Goal: Navigation & Orientation: Find specific page/section

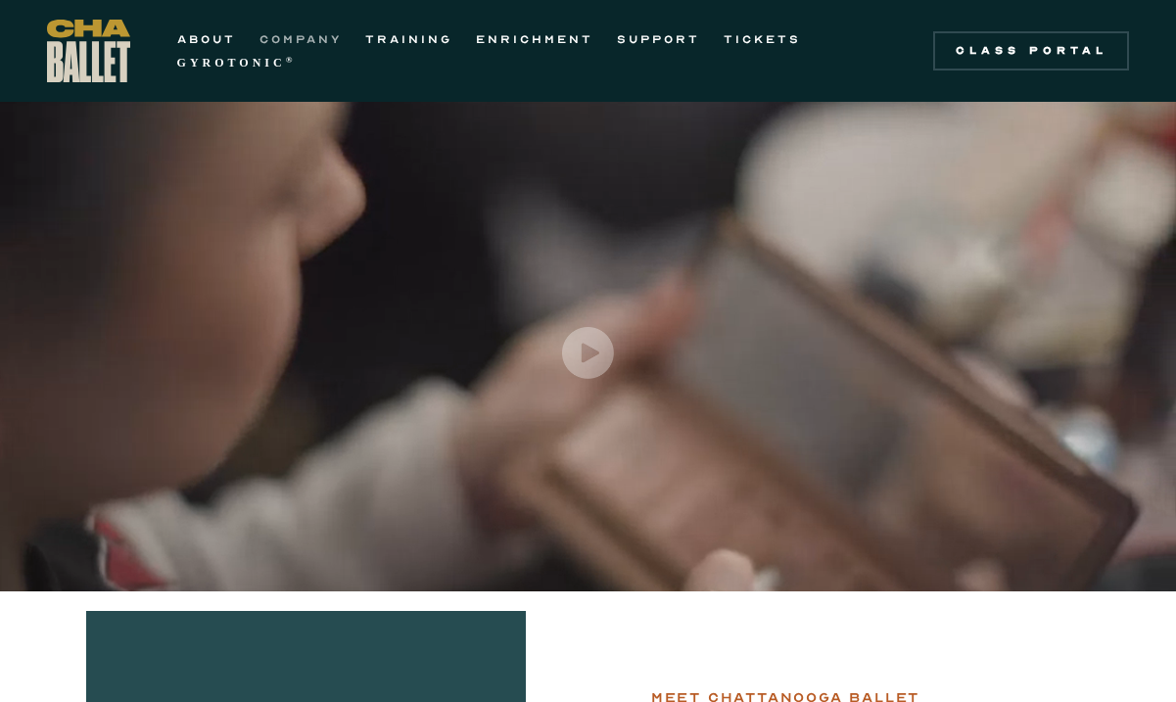
click at [314, 39] on link "COMPANY" at bounding box center [300, 38] width 82 height 23
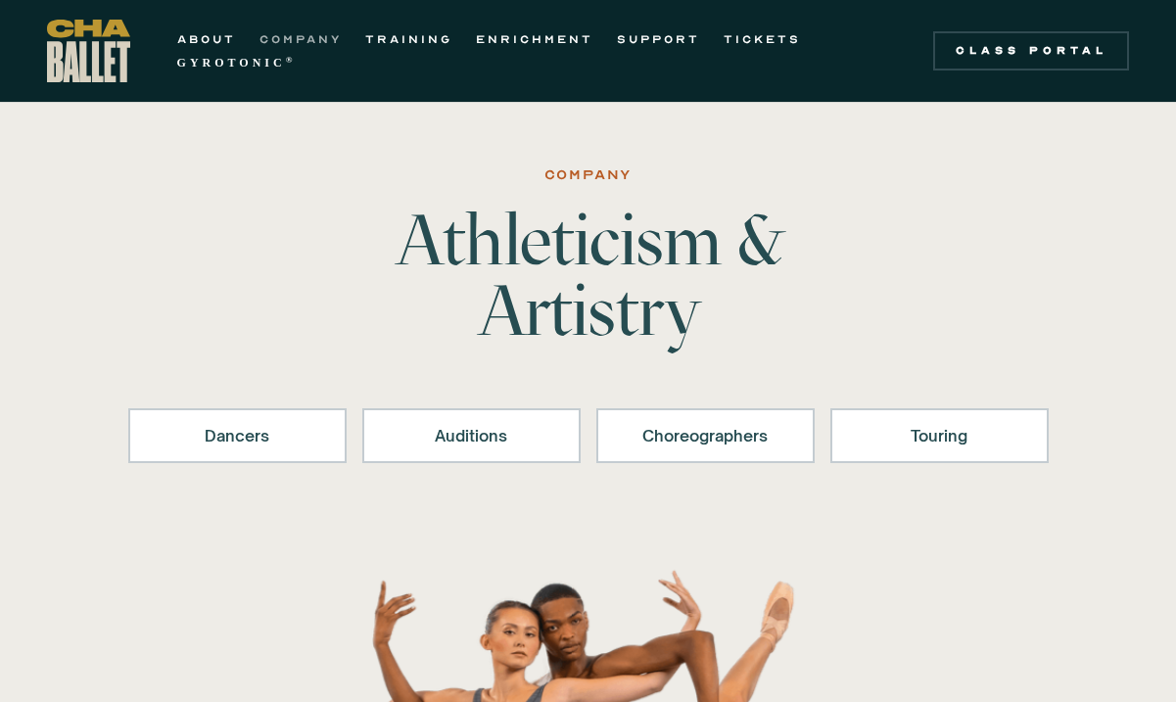
click at [313, 34] on link "COMPANY" at bounding box center [300, 38] width 82 height 23
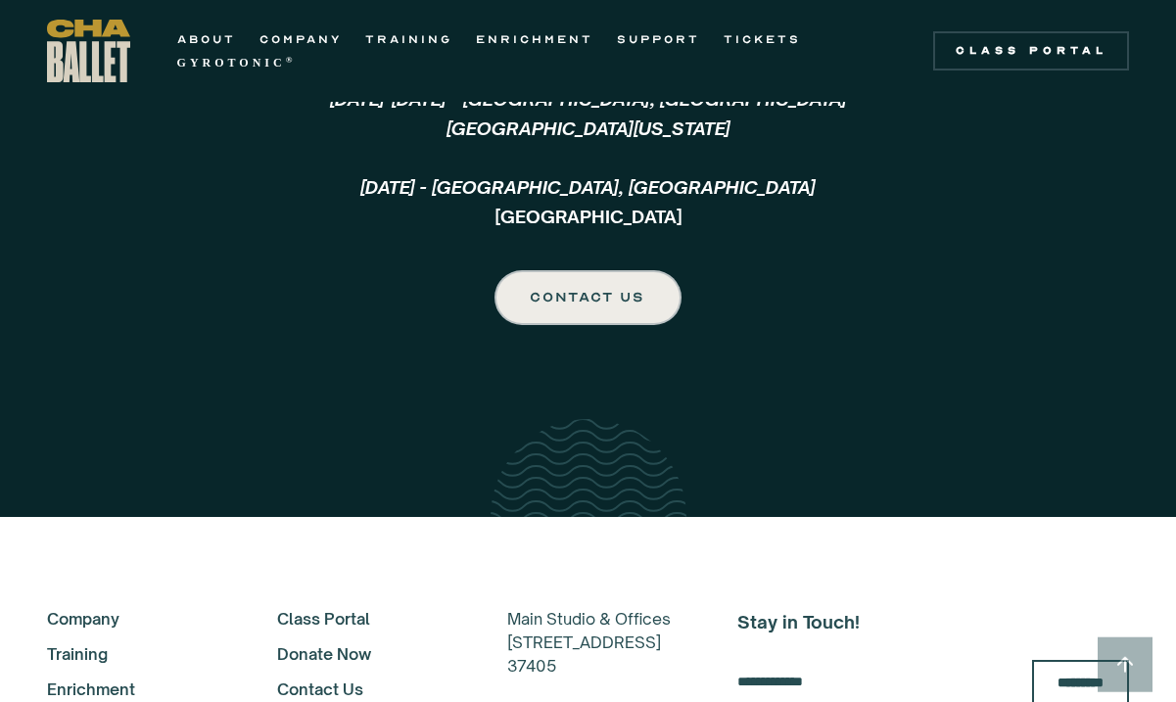
scroll to position [4695, 0]
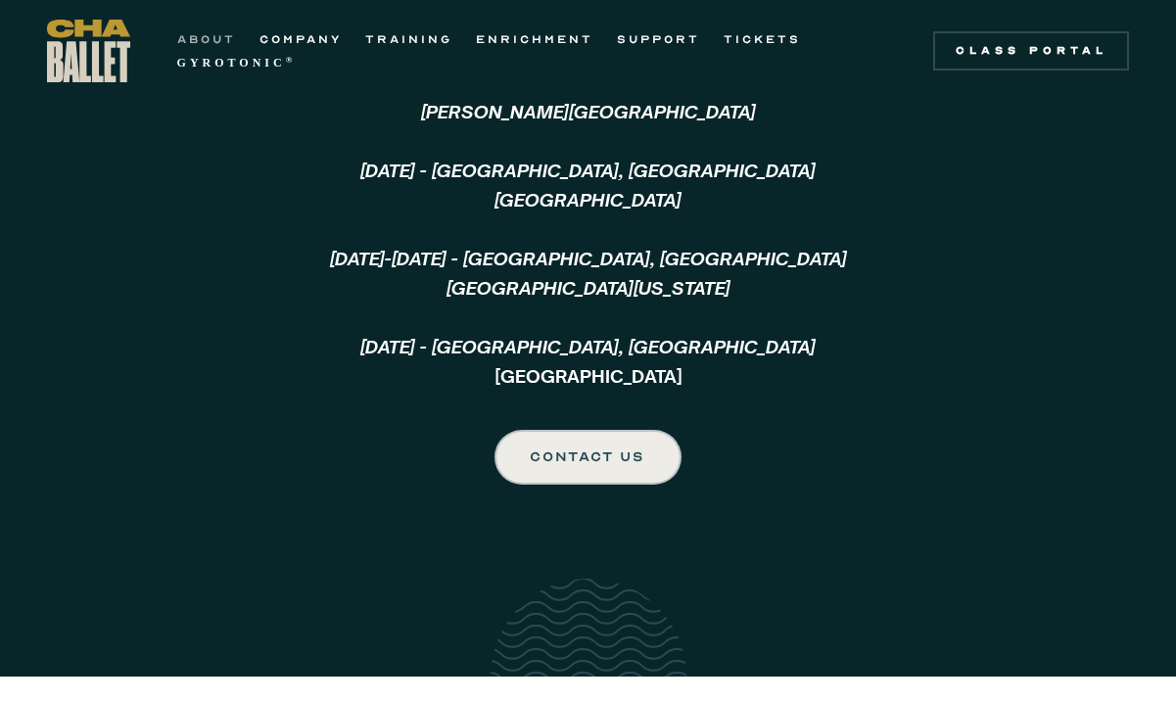
click at [187, 41] on link "ABOUT" at bounding box center [206, 38] width 59 height 23
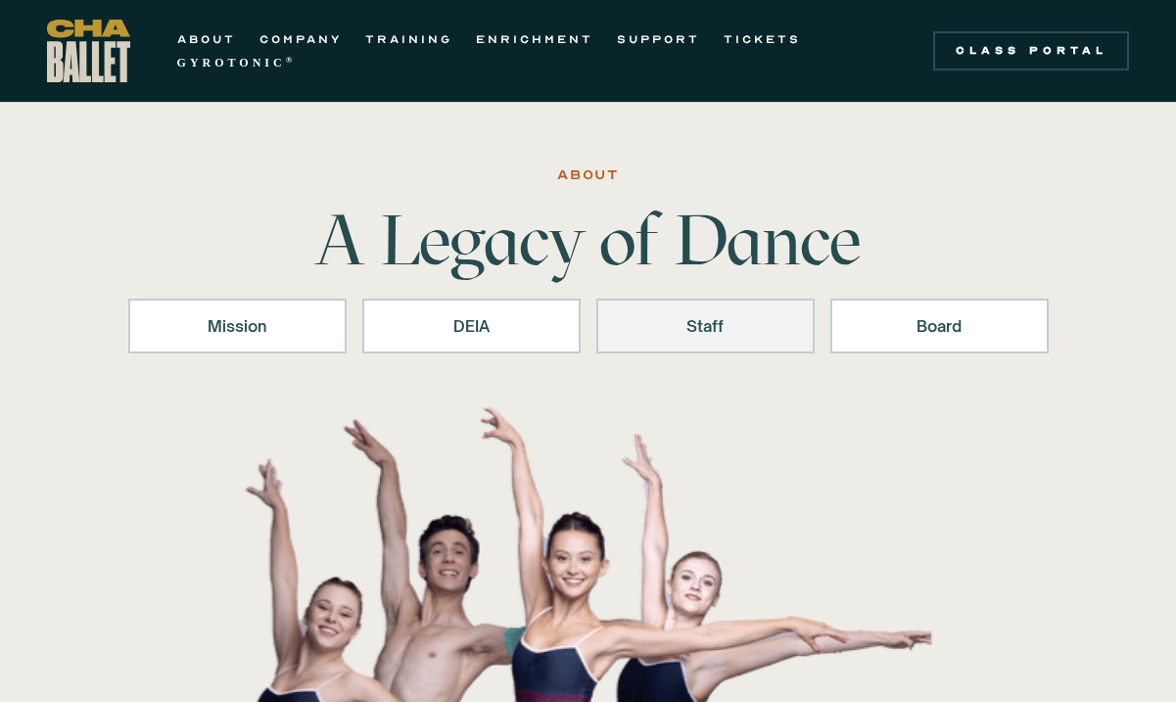
click at [654, 315] on div "Staff" at bounding box center [705, 325] width 167 height 23
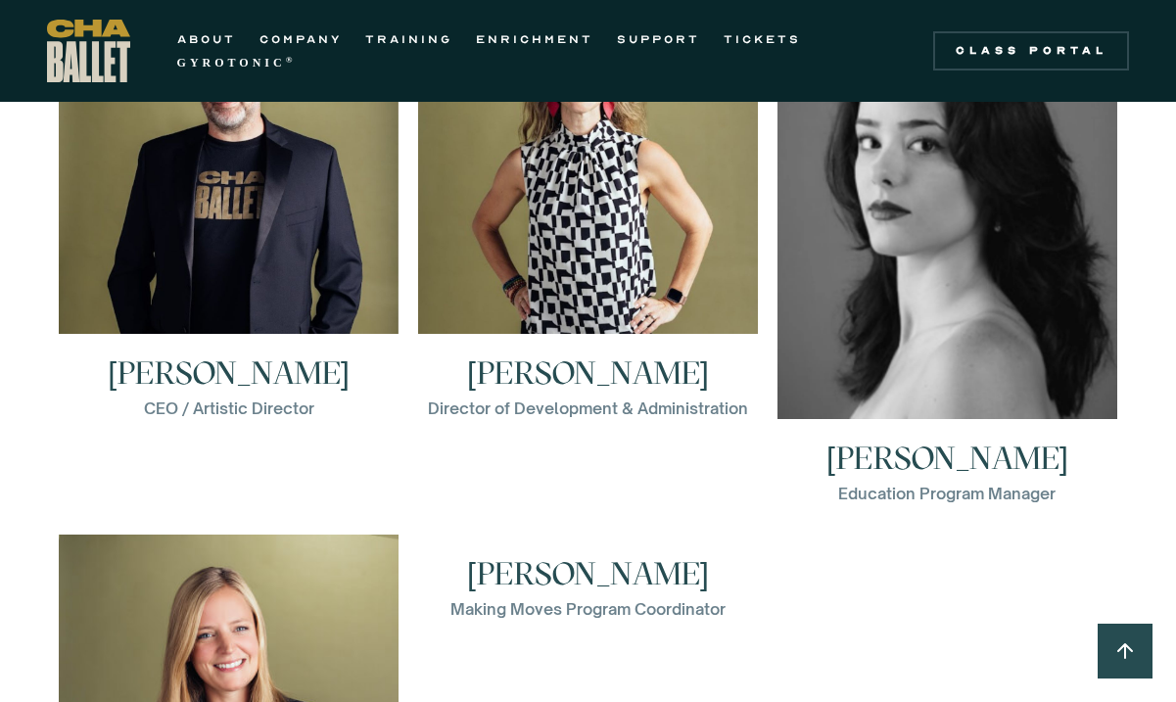
scroll to position [2921, 0]
